Goal: Find specific page/section: Find specific page/section

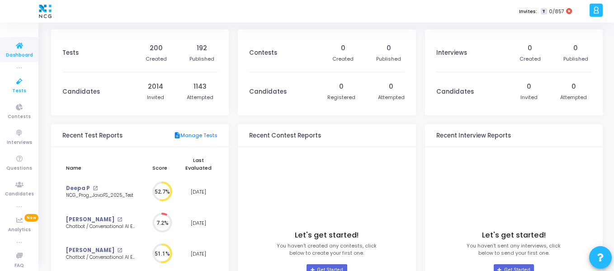
click at [16, 80] on icon at bounding box center [19, 81] width 19 height 11
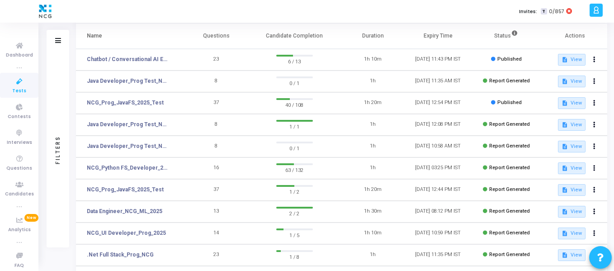
scroll to position [75, 0]
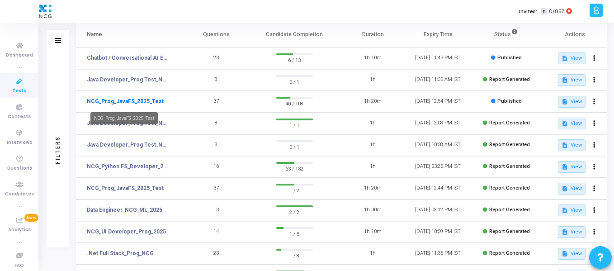
click at [145, 103] on link "NCG_Prog_JavaFS_2025_Test" at bounding box center [125, 101] width 77 height 8
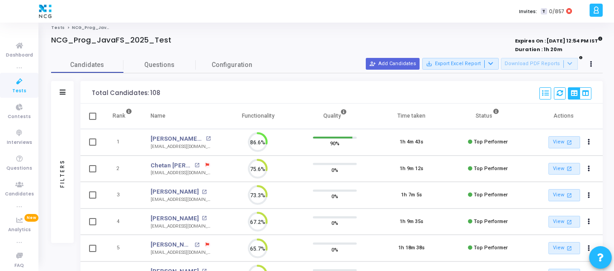
scroll to position [4, 4]
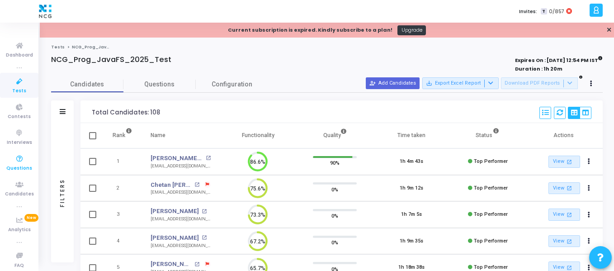
click at [19, 165] on span "Questions" at bounding box center [19, 169] width 26 height 8
